Goal: Browse casually: Explore the website without a specific task or goal

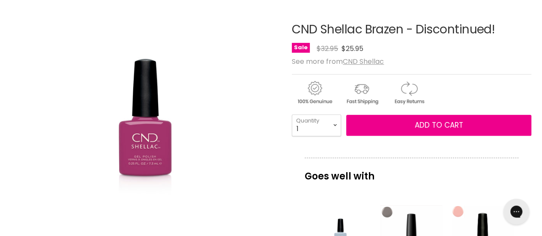
scroll to position [333, 0]
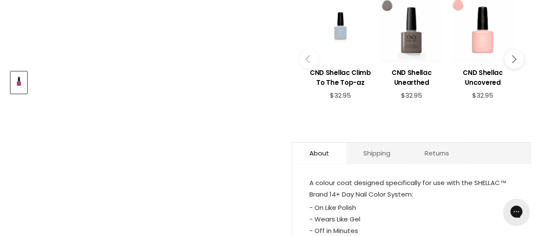
click at [506, 64] on button "Main content" at bounding box center [513, 59] width 19 height 19
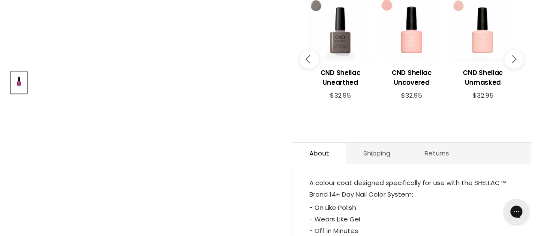
click at [506, 64] on button "Main content" at bounding box center [513, 59] width 19 height 19
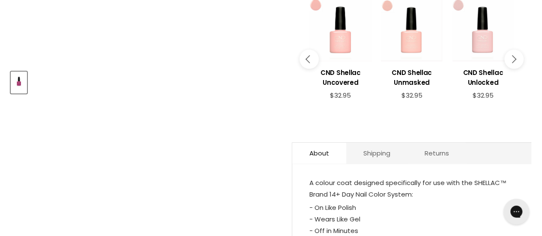
click at [506, 64] on button "Main content" at bounding box center [513, 59] width 19 height 19
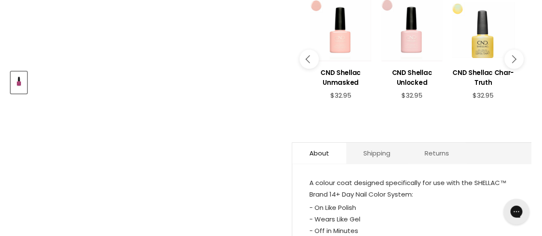
click at [506, 64] on button "Main content" at bounding box center [513, 59] width 19 height 19
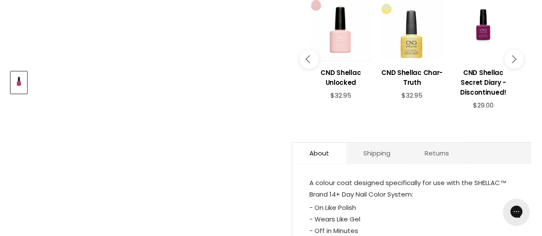
click at [506, 64] on button "Main content" at bounding box center [513, 59] width 19 height 19
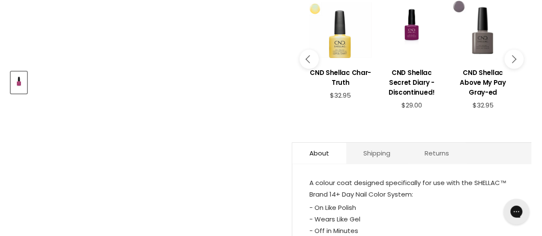
click at [506, 64] on button "Main content" at bounding box center [513, 59] width 19 height 19
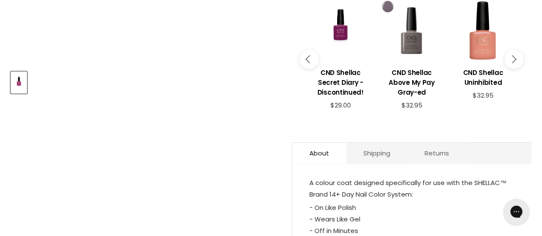
click at [506, 64] on button "Main content" at bounding box center [513, 59] width 19 height 19
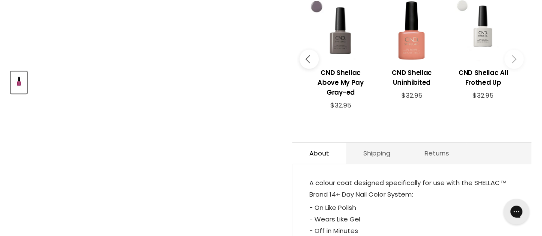
click at [506, 64] on button "Main content" at bounding box center [513, 59] width 19 height 19
click at [511, 59] on icon "Main content" at bounding box center [512, 59] width 8 height 8
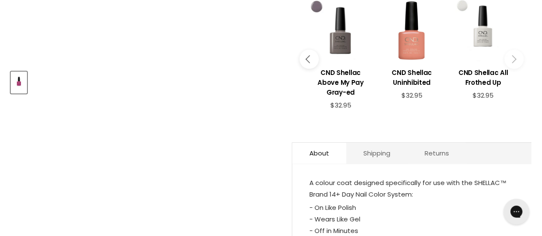
click at [513, 59] on icon "Main content" at bounding box center [512, 59] width 8 height 8
